Goal: Task Accomplishment & Management: Complete application form

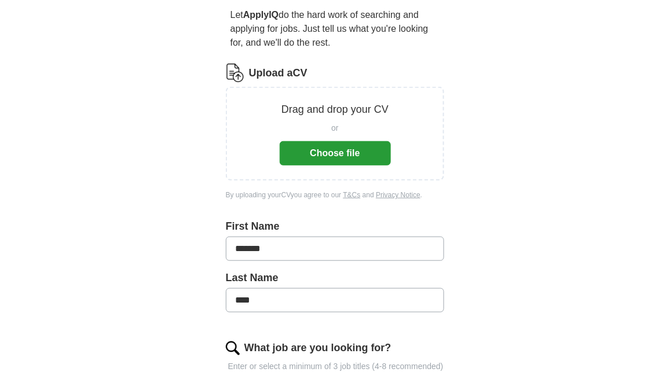
scroll to position [108, 0]
click at [328, 151] on button "Choose file" at bounding box center [335, 154] width 111 height 24
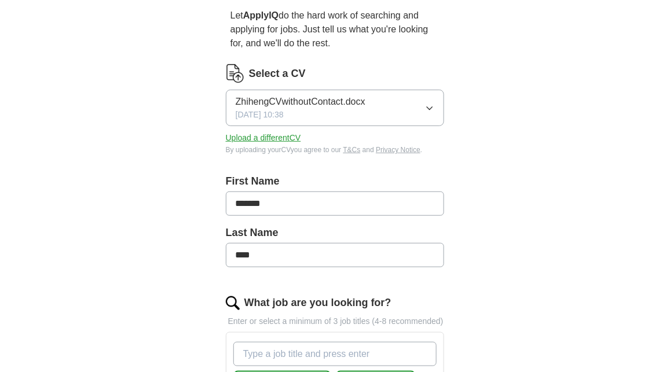
click at [288, 204] on input "*******" at bounding box center [335, 204] width 219 height 24
type input "*"
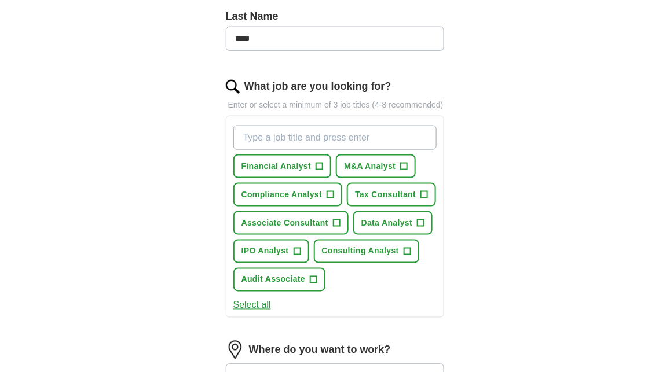
scroll to position [324, 0]
type input "****"
click at [421, 228] on span "+" at bounding box center [420, 223] width 7 height 9
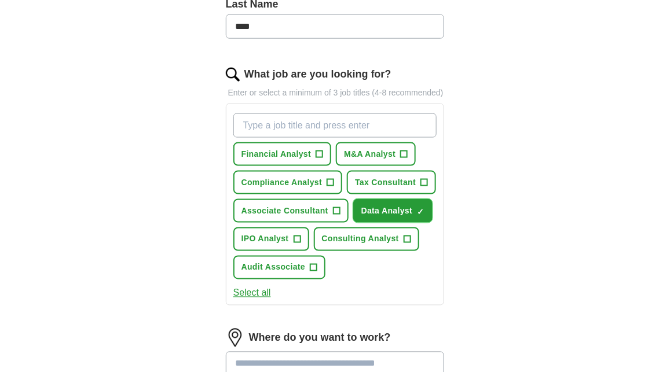
scroll to position [337, 0]
click at [317, 159] on span "+" at bounding box center [319, 153] width 7 height 9
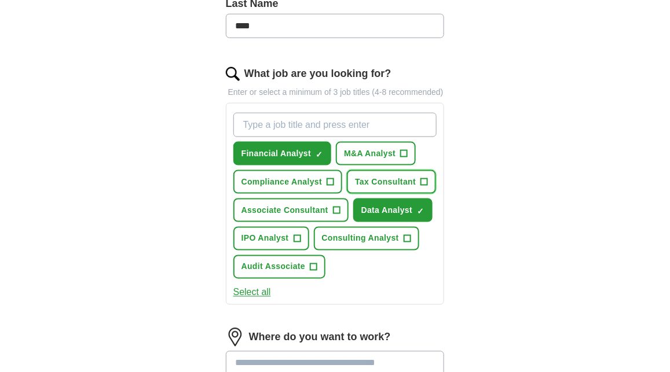
click at [425, 187] on span "+" at bounding box center [424, 182] width 7 height 9
click at [312, 272] on span "+" at bounding box center [313, 267] width 7 height 9
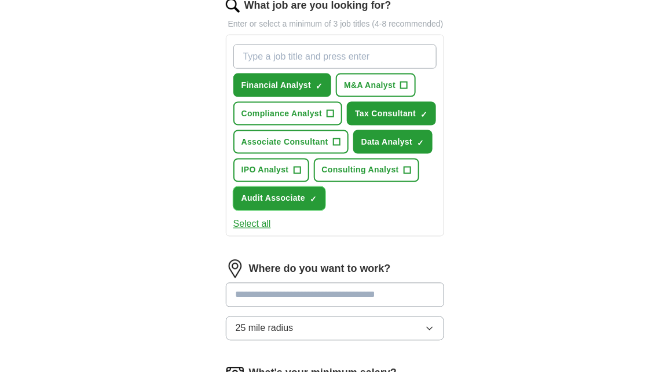
scroll to position [403, 0]
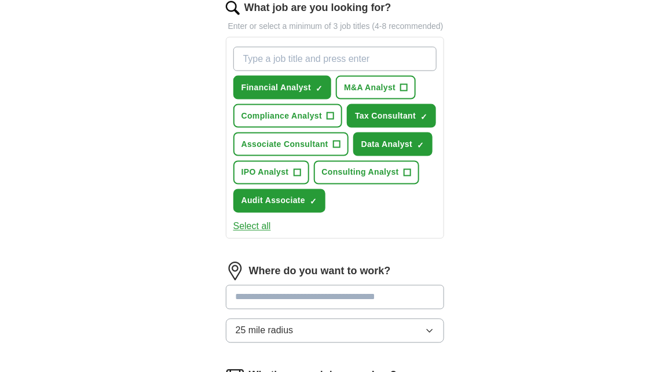
click at [259, 71] on input "What job are you looking for?" at bounding box center [335, 59] width 204 height 24
click at [403, 93] on span "+" at bounding box center [404, 87] width 7 height 9
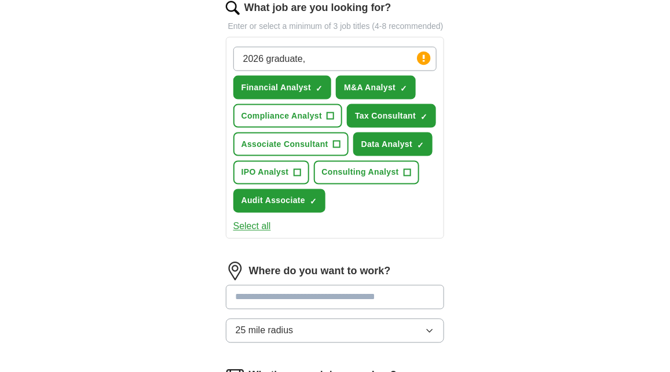
click at [322, 69] on input "2026 graduate," at bounding box center [335, 59] width 204 height 24
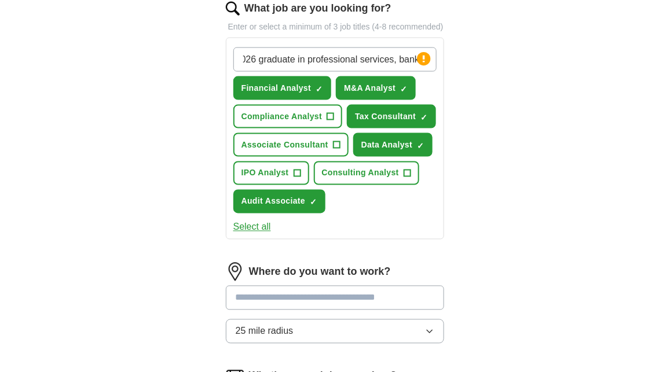
scroll to position [0, 13]
drag, startPoint x: 243, startPoint y: 73, endPoint x: 420, endPoint y: 74, distance: 177.2
click at [420, 72] on div "2026 graduate in professional services, banking Press return to add title" at bounding box center [335, 59] width 204 height 24
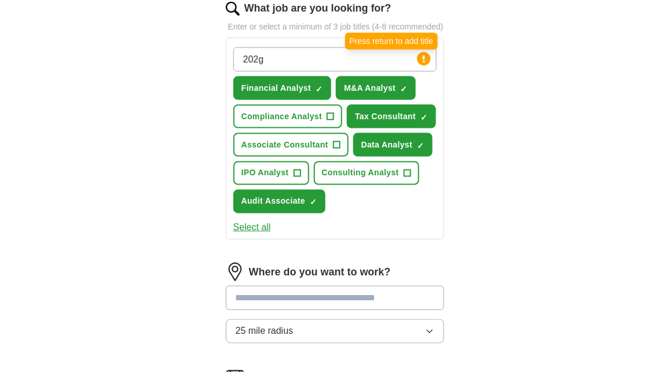
scroll to position [0, 0]
click at [320, 72] on input "202 graduate g" at bounding box center [335, 59] width 204 height 24
type input "202 graduate"
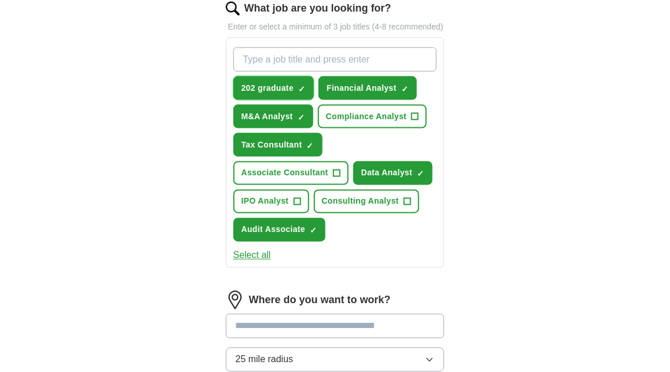
click at [0, 0] on span "×" at bounding box center [0, 0] width 0 height 0
click at [263, 66] on input "What job are you looking for?" at bounding box center [335, 59] width 204 height 24
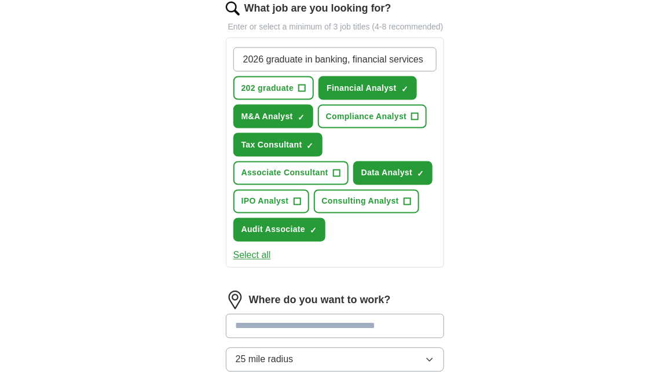
type input "2026 graduate in banking, financial services"
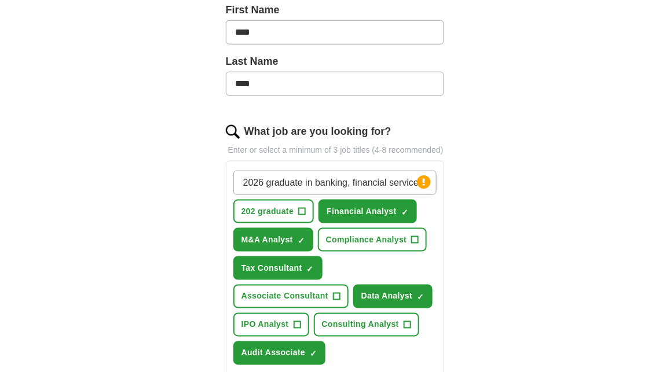
scroll to position [278, 0]
